Goal: Task Accomplishment & Management: Manage account settings

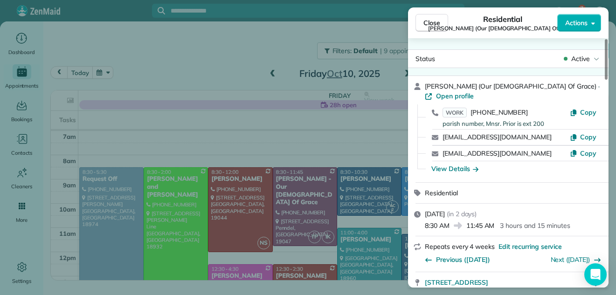
scroll to position [343, 0]
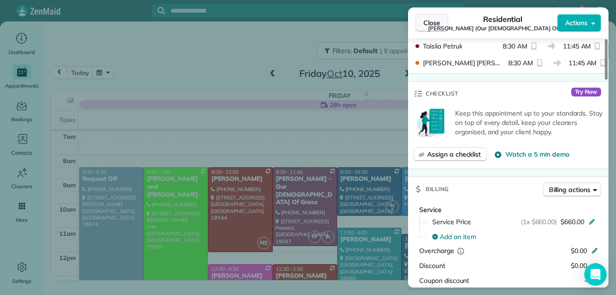
click at [431, 17] on button "Close" at bounding box center [431, 23] width 33 height 18
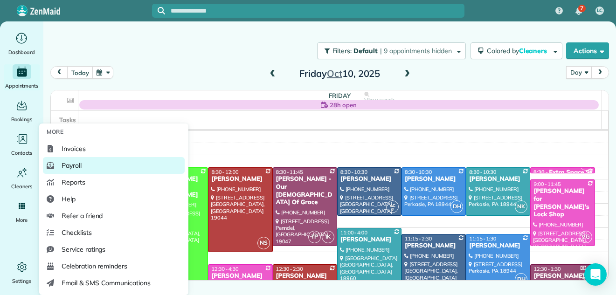
click at [71, 162] on span "Payroll" at bounding box center [72, 165] width 20 height 9
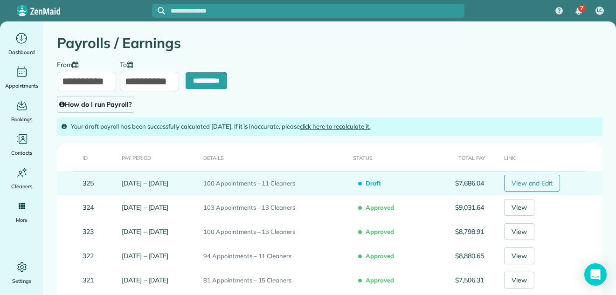
click at [538, 179] on link "View and Edit" at bounding box center [532, 183] width 56 height 17
